Goal: Transaction & Acquisition: Purchase product/service

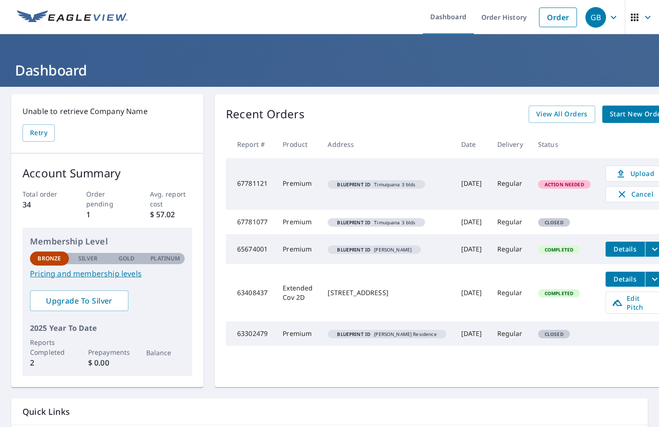
click at [539, 185] on span "Action Needed" at bounding box center [564, 184] width 51 height 7
click at [354, 186] on em "Blueprint ID" at bounding box center [353, 184] width 33 height 5
click at [613, 174] on span "Upload" at bounding box center [635, 173] width 46 height 11
click at [616, 173] on span "Upload" at bounding box center [635, 173] width 46 height 11
click at [618, 196] on span "Cancel" at bounding box center [635, 194] width 39 height 11
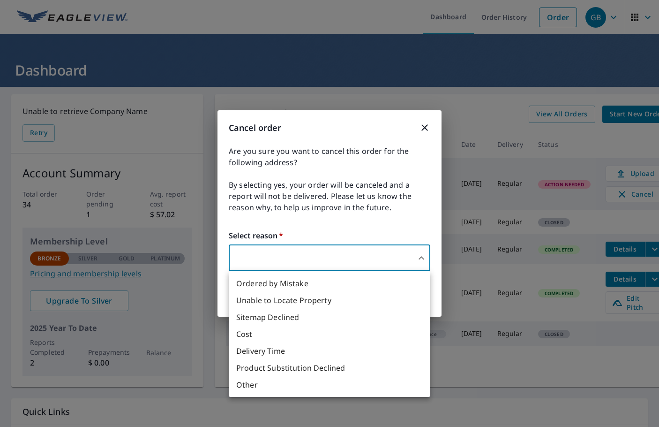
click at [420, 259] on body "GB GB Dashboard Order History Order GB Dashboard Unable to retrieve Company Nam…" at bounding box center [329, 213] width 659 height 427
click at [246, 385] on li "Other" at bounding box center [330, 384] width 202 height 17
type input "36"
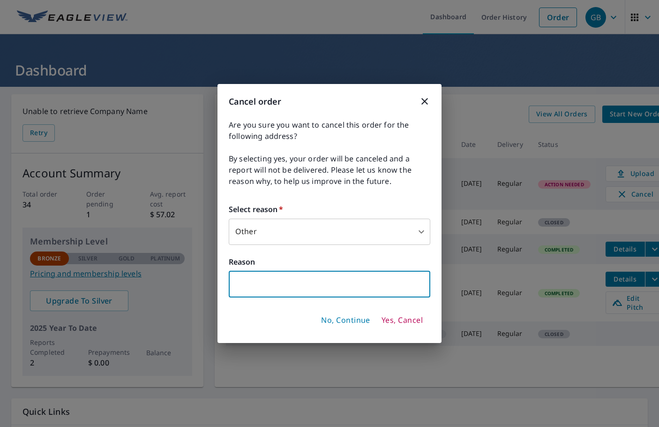
click at [361, 286] on input "text" at bounding box center [330, 284] width 202 height 26
type input "need to redo the blueprint and it won't let me edit it"
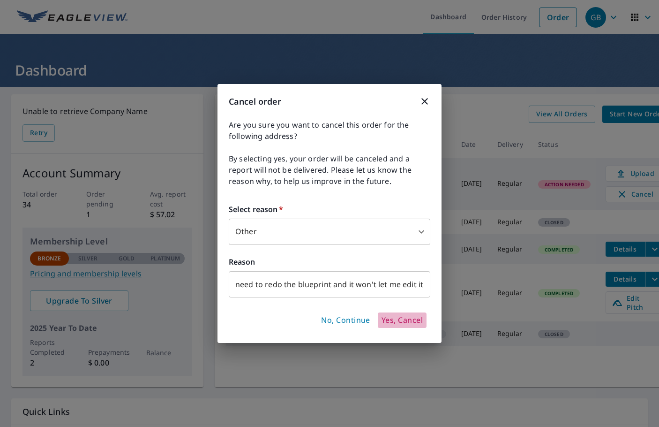
click at [416, 317] on span "Yes, Cancel" at bounding box center [402, 320] width 41 height 10
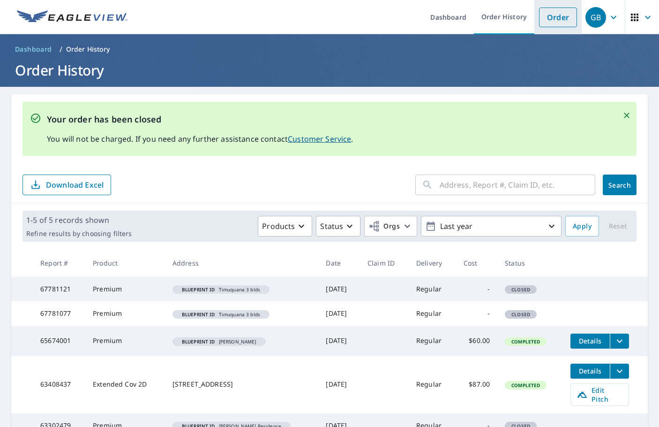
click at [547, 15] on link "Order" at bounding box center [558, 18] width 38 height 20
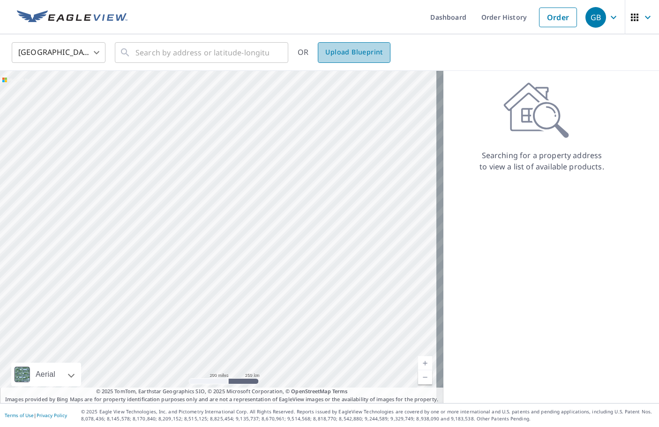
click at [349, 53] on span "Upload Blueprint" at bounding box center [353, 52] width 57 height 12
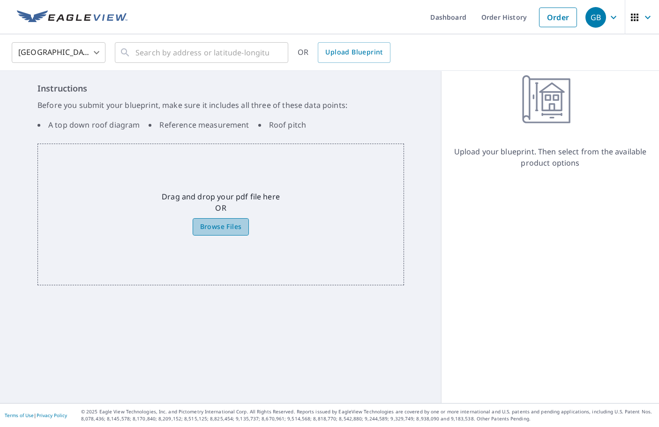
click at [202, 219] on label "Browse Files" at bounding box center [221, 226] width 57 height 17
click at [0, 0] on input "Browse Files" at bounding box center [0, 0] width 0 height 0
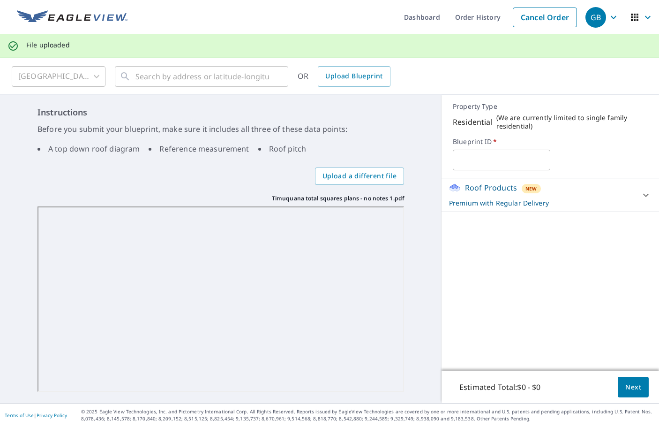
click at [491, 154] on input "text" at bounding box center [502, 160] width 98 height 26
type input "Timuquana Golf Pro bldg"
click at [626, 389] on span "Next" at bounding box center [634, 387] width 16 height 12
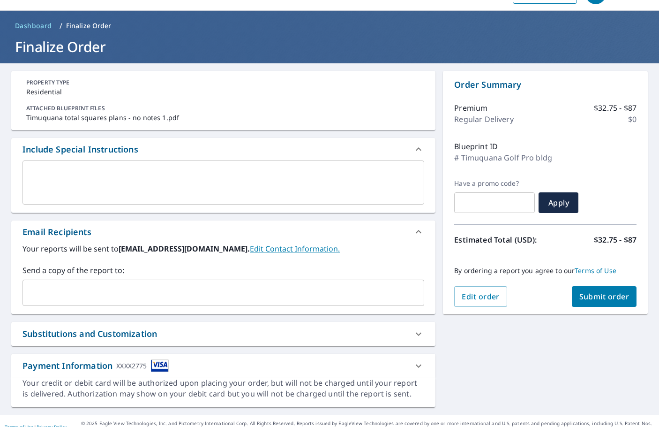
scroll to position [35, 0]
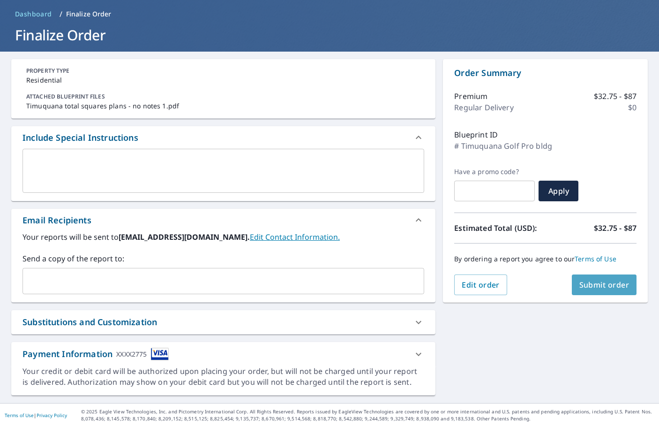
click at [606, 283] on span "Submit order" at bounding box center [605, 285] width 50 height 10
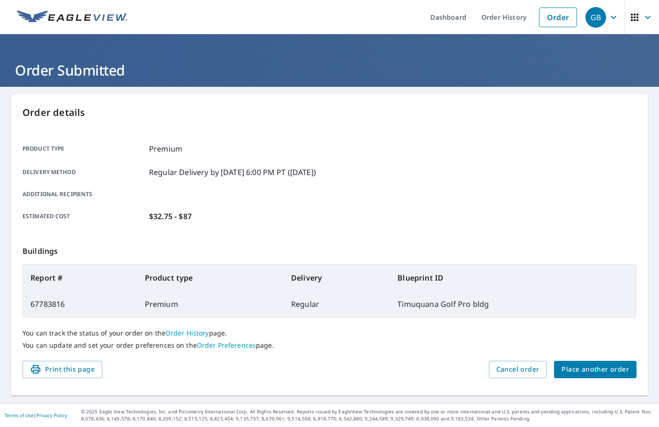
click at [585, 375] on span "Place another order" at bounding box center [596, 369] width 68 height 12
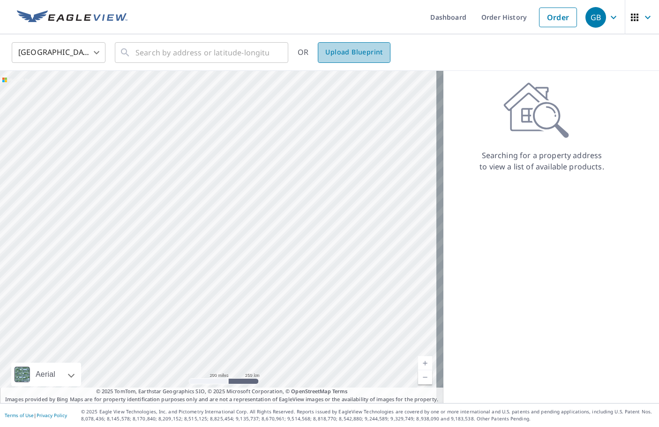
click at [336, 53] on span "Upload Blueprint" at bounding box center [353, 52] width 57 height 12
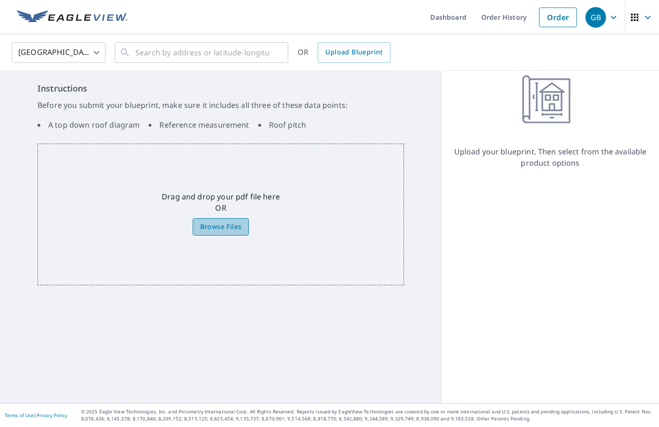
click at [211, 226] on span "Browse Files" at bounding box center [221, 227] width 42 height 12
click at [0, 0] on input "Browse Files" at bounding box center [0, 0] width 0 height 0
click at [219, 228] on span "Browse Files" at bounding box center [221, 227] width 42 height 12
click at [0, 0] on input "Browse Files" at bounding box center [0, 0] width 0 height 0
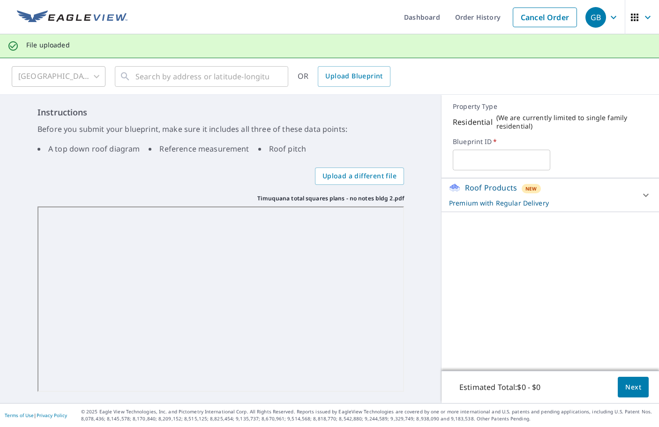
click at [479, 160] on input "text" at bounding box center [502, 160] width 98 height 26
type input "Timuquana Bldg 2"
click at [627, 387] on span "Next" at bounding box center [634, 387] width 16 height 12
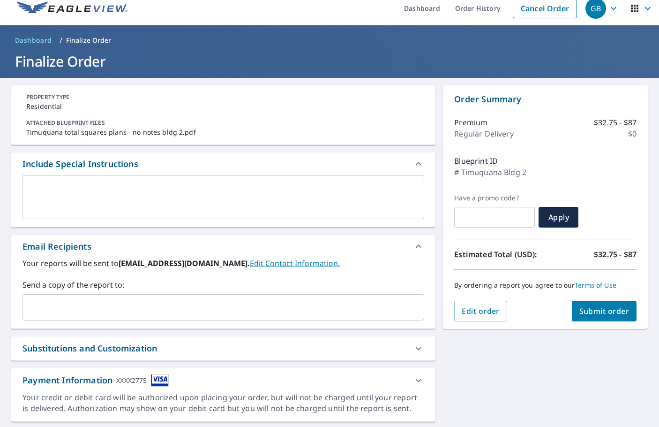
scroll to position [35, 0]
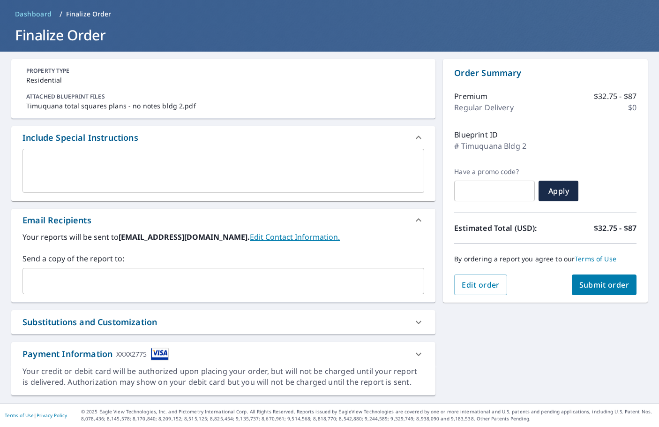
click at [590, 284] on span "Submit order" at bounding box center [605, 285] width 50 height 10
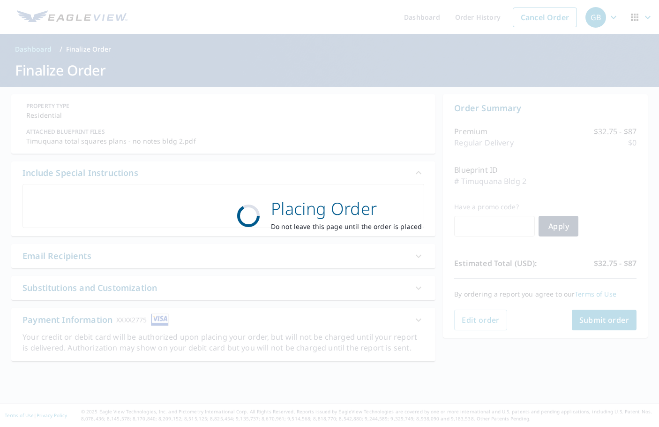
scroll to position [0, 0]
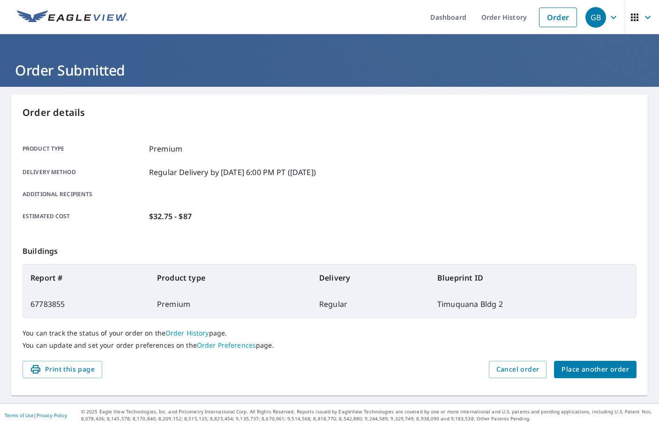
scroll to position [5, 0]
click at [473, 214] on div "Product type Premium Delivery method Regular Delivery by 10/10/2025 6:00 PM PT …" at bounding box center [330, 182] width 614 height 103
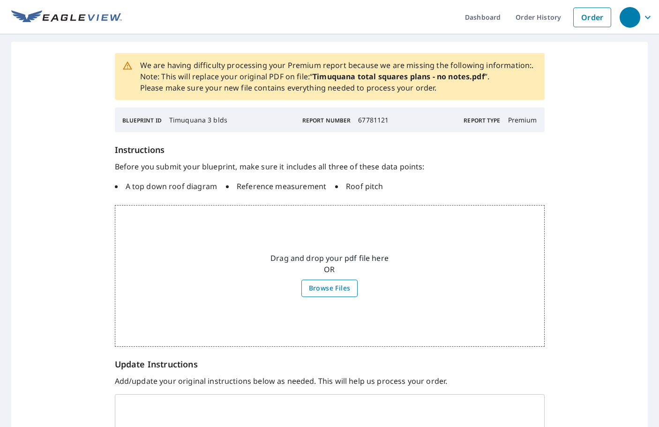
click at [335, 290] on span "Browse Files" at bounding box center [330, 288] width 42 height 12
click at [0, 0] on input "Browse Files" at bounding box center [0, 0] width 0 height 0
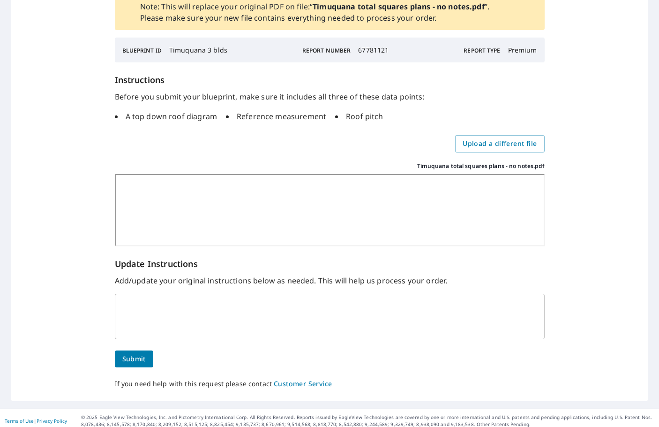
scroll to position [99, 0]
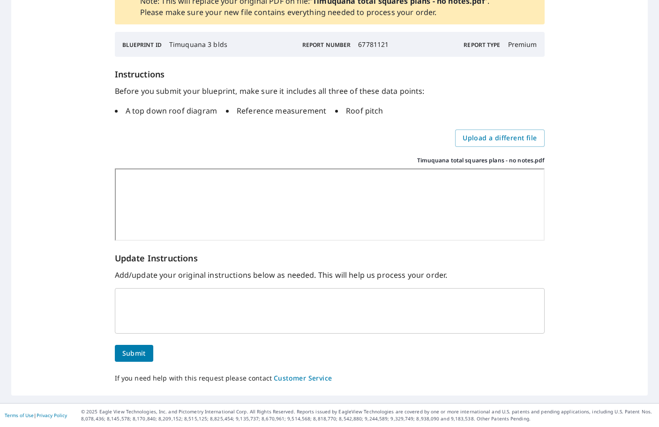
click at [78, 243] on div "We are having difficulty processing your Premium report because we are missing …" at bounding box center [329, 180] width 637 height 429
click at [133, 355] on span "Submit" at bounding box center [133, 354] width 23 height 12
click at [129, 353] on span "Submit" at bounding box center [133, 354] width 23 height 12
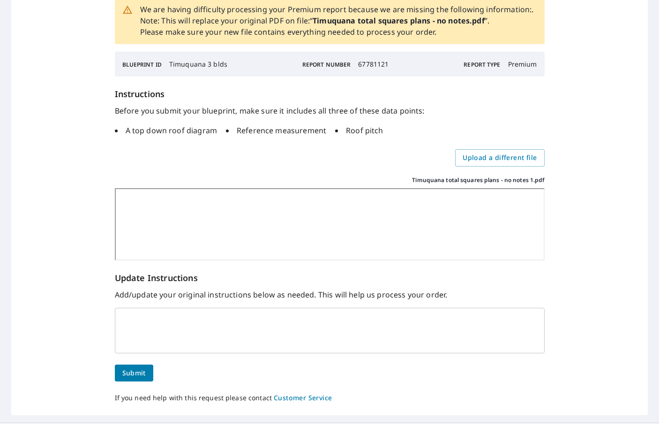
scroll to position [98, 0]
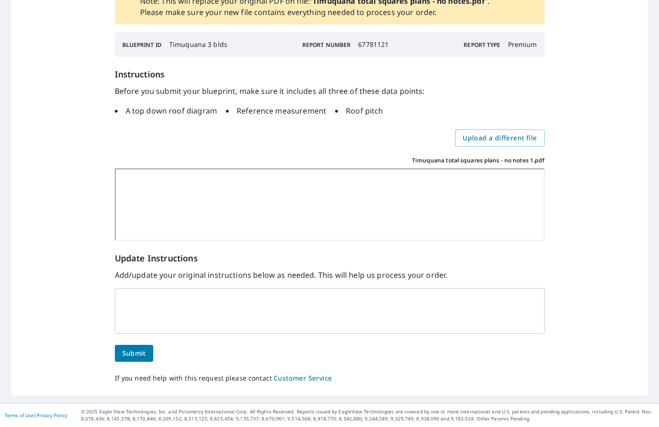
click at [234, 306] on textarea at bounding box center [329, 310] width 417 height 28
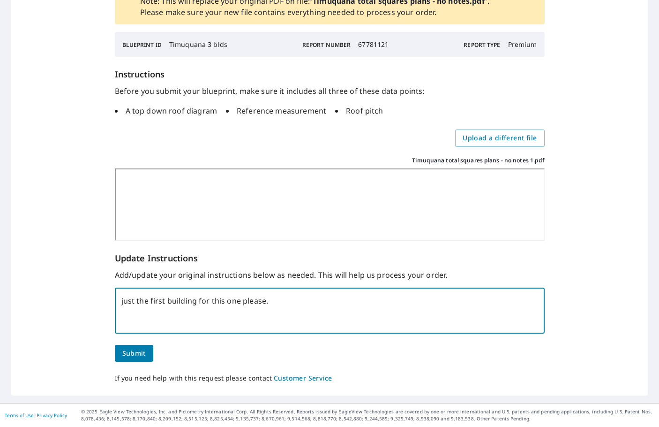
type textarea "just the first building for this one please."
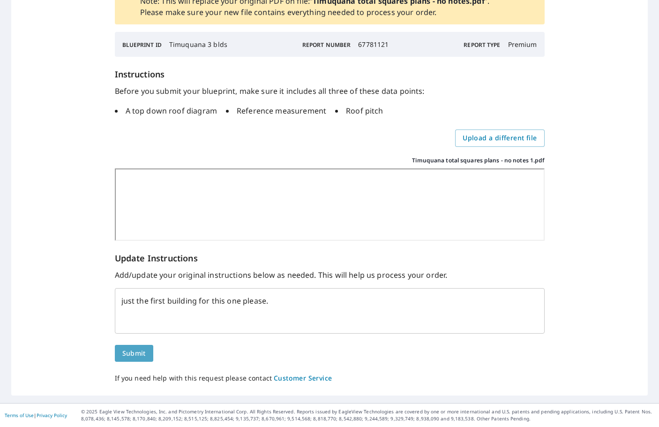
click at [138, 349] on span "Submit" at bounding box center [133, 354] width 23 height 12
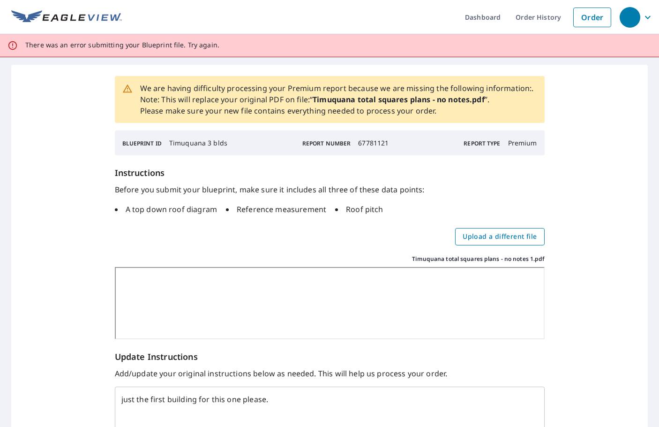
click at [486, 236] on span "Upload a different file" at bounding box center [500, 237] width 74 height 12
click at [0, 0] on input "Upload a different file" at bounding box center [0, 0] width 0 height 0
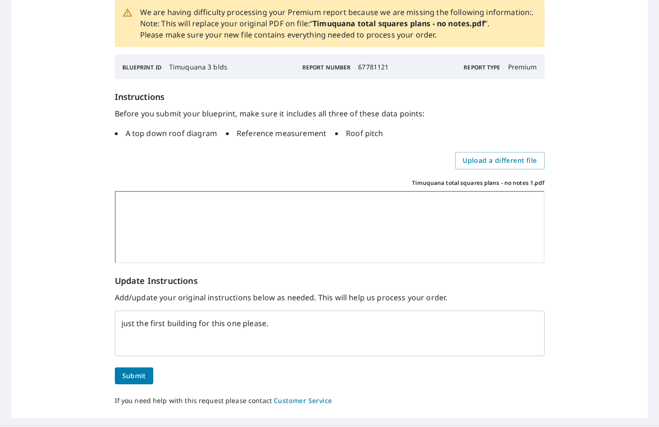
scroll to position [99, 0]
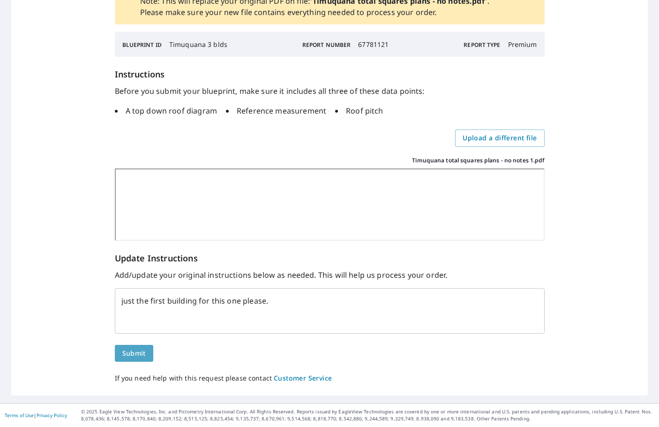
click at [134, 357] on span "Submit" at bounding box center [133, 354] width 23 height 12
click at [307, 117] on ul "A top down roof diagram Reference measurement Roof pitch" at bounding box center [330, 110] width 430 height 19
click at [366, 116] on ul "A top down roof diagram Reference measurement Roof pitch" at bounding box center [330, 110] width 430 height 19
click at [613, 222] on div "We are having difficulty processing your Premium report because we are missing …" at bounding box center [329, 180] width 637 height 429
click at [299, 302] on textarea "just the first building for this one please." at bounding box center [329, 310] width 417 height 28
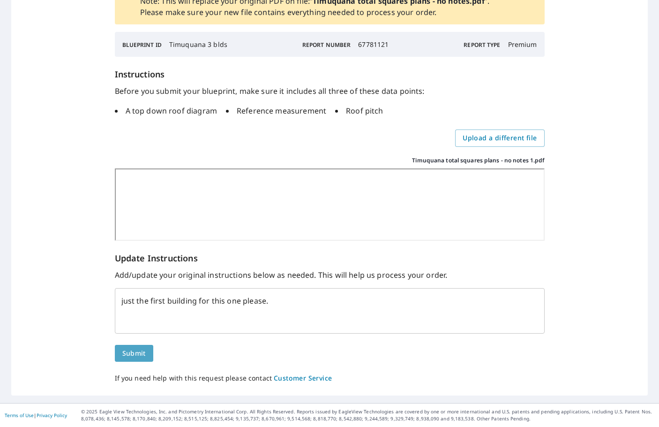
click at [139, 351] on span "Submit" at bounding box center [133, 354] width 23 height 12
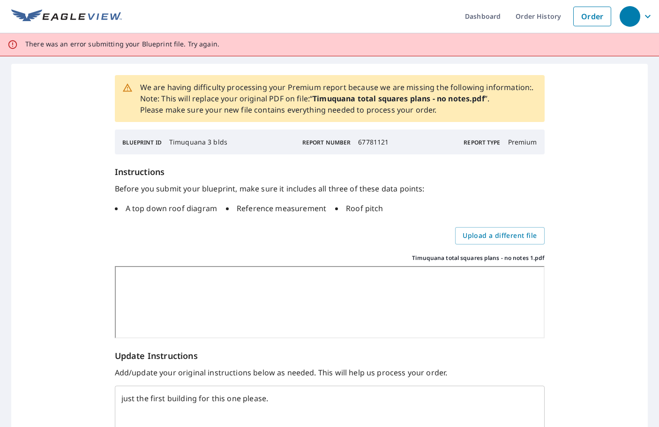
scroll to position [0, 0]
click at [210, 51] on div "There was an error submitting your Blueprint file. Try again." at bounding box center [122, 45] width 194 height 17
